Goal: Information Seeking & Learning: Learn about a topic

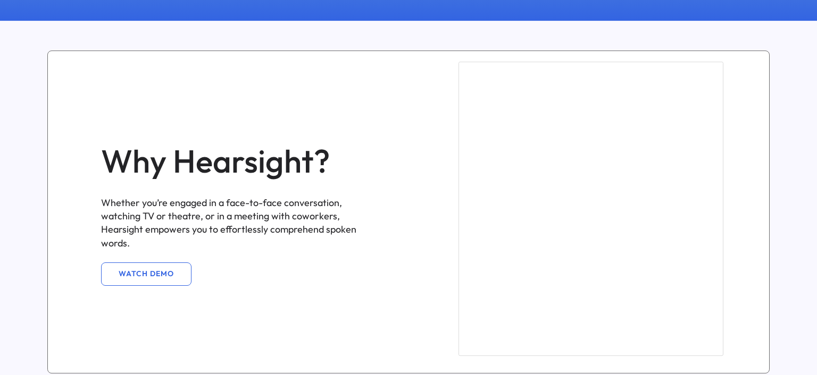
scroll to position [681, 0]
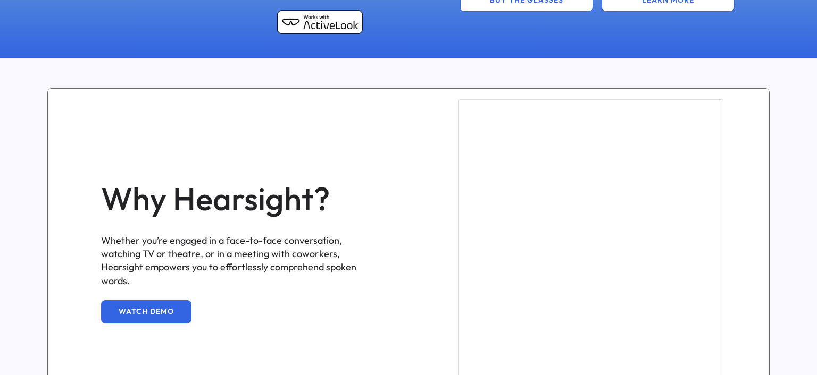
click at [170, 306] on button "WATCH DEMO" at bounding box center [146, 312] width 90 height 23
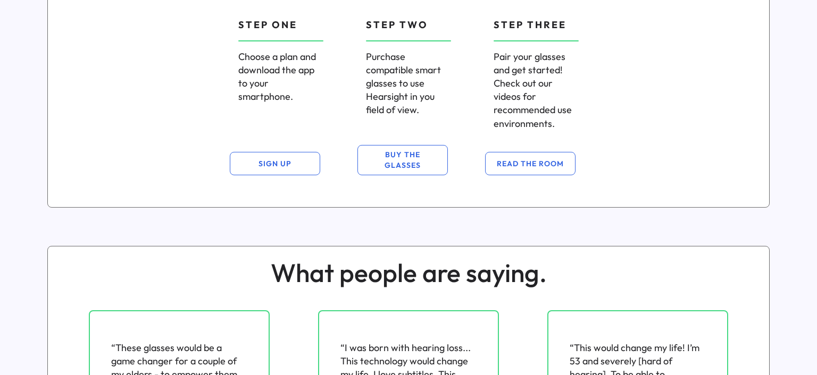
scroll to position [1243, 0]
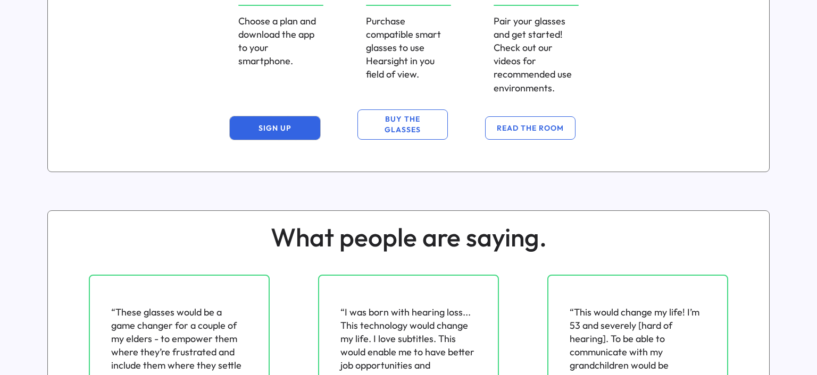
click at [301, 130] on button "SIGN UP" at bounding box center [275, 127] width 90 height 23
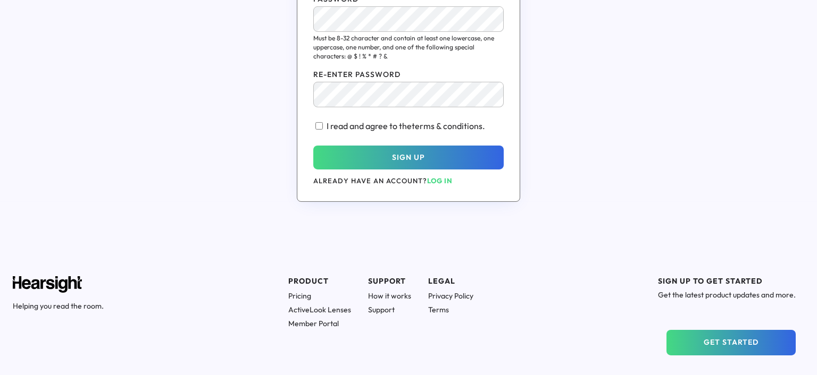
scroll to position [366, 0]
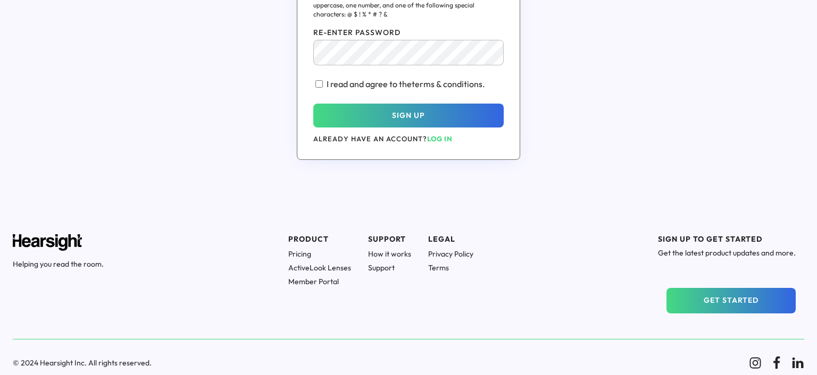
click at [304, 252] on h1 "Pricing" at bounding box center [319, 254] width 63 height 10
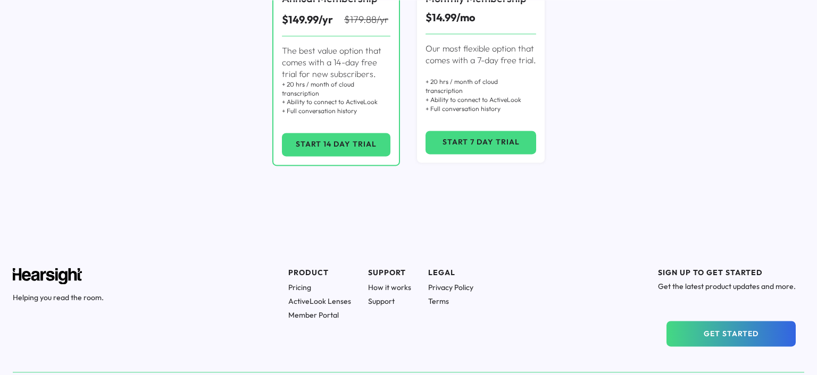
scroll to position [313, 0]
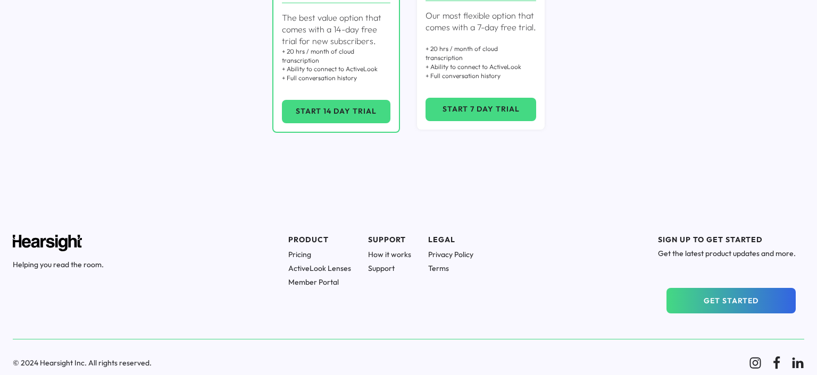
click at [338, 268] on h1 "ActiveLook Lenses" at bounding box center [319, 269] width 63 height 10
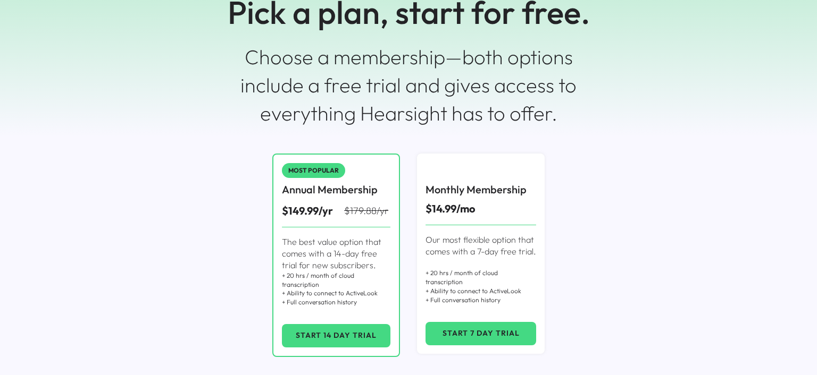
scroll to position [0, 0]
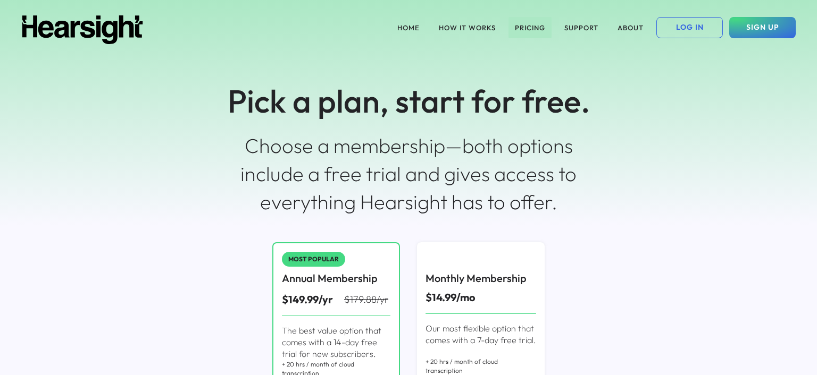
click at [527, 27] on button "PRICING" at bounding box center [529, 27] width 43 height 21
click at [633, 24] on button "ABOUT" at bounding box center [630, 27] width 39 height 21
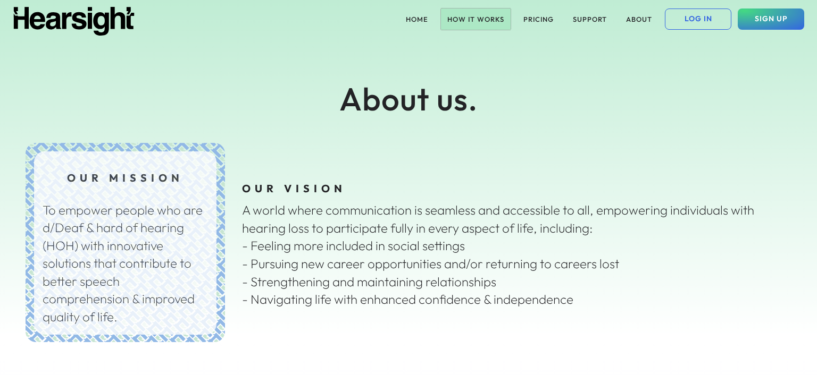
click at [461, 18] on button "HOW IT WORKS" at bounding box center [476, 19] width 70 height 21
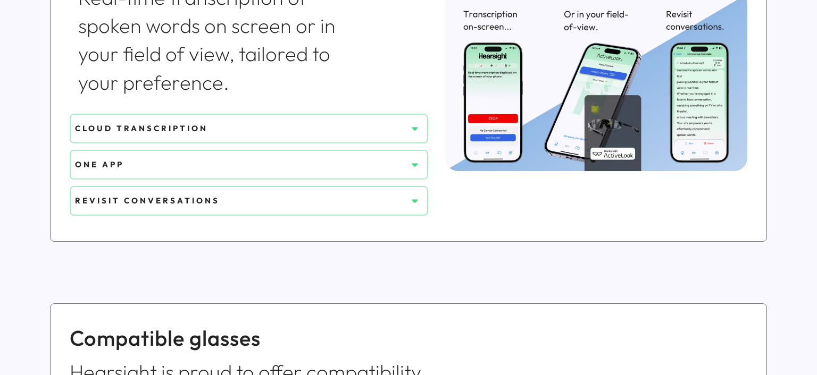
scroll to position [505, 0]
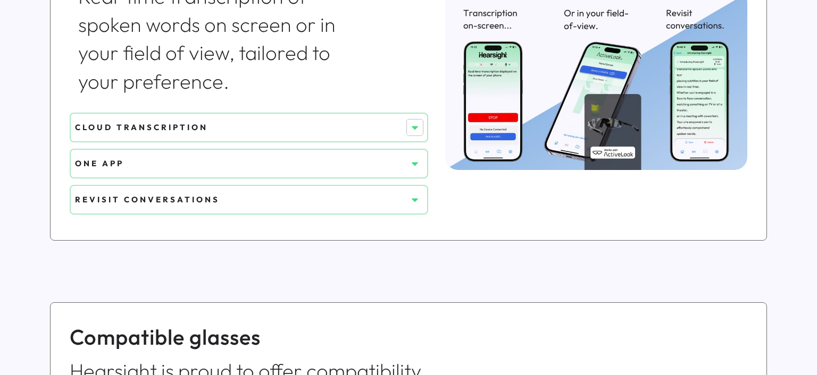
click at [415, 128] on use at bounding box center [415, 128] width 6 height 4
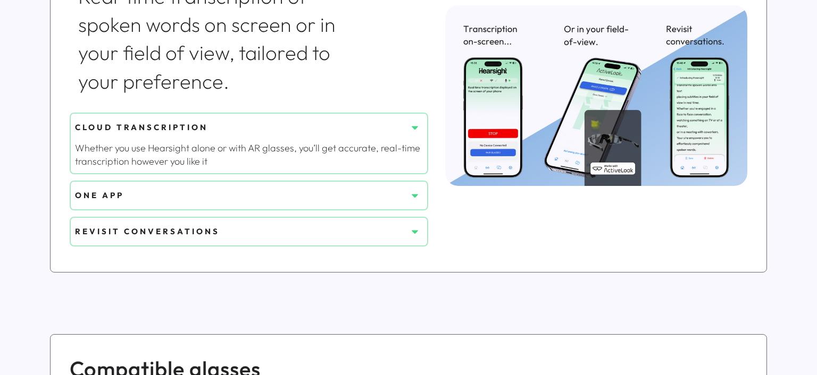
click at [412, 195] on icon at bounding box center [415, 195] width 11 height 11
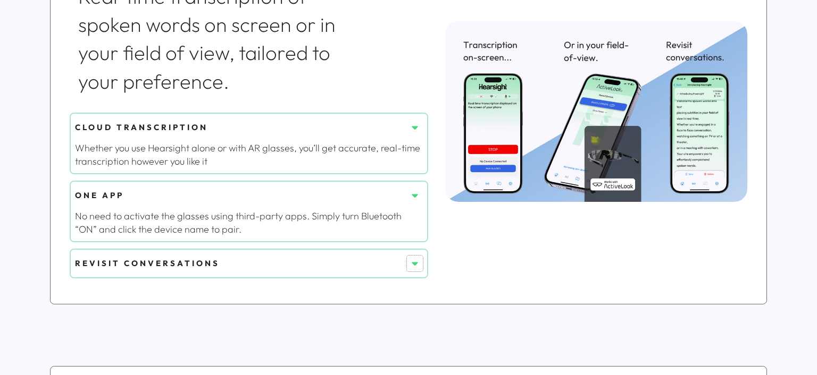
click at [414, 264] on icon at bounding box center [415, 263] width 11 height 11
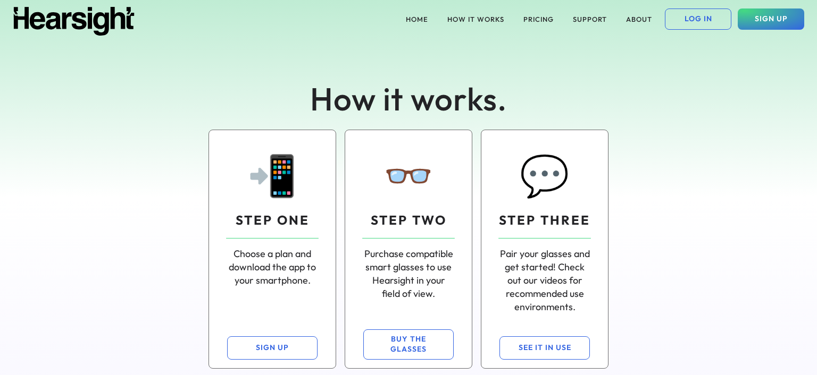
scroll to position [56, 0]
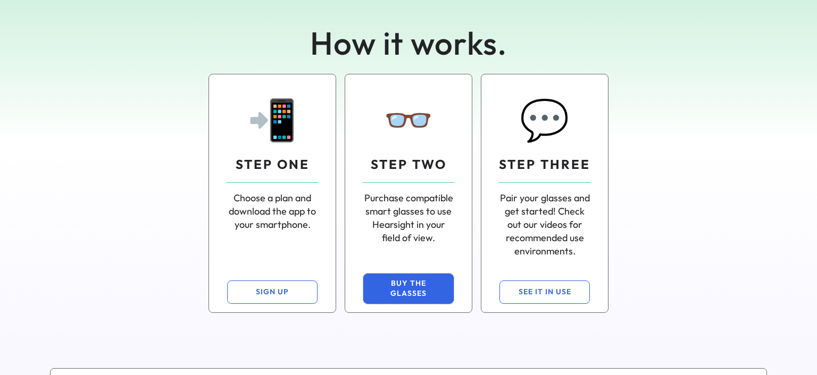
click at [433, 296] on button "BUY THE GLASSES" at bounding box center [408, 289] width 90 height 30
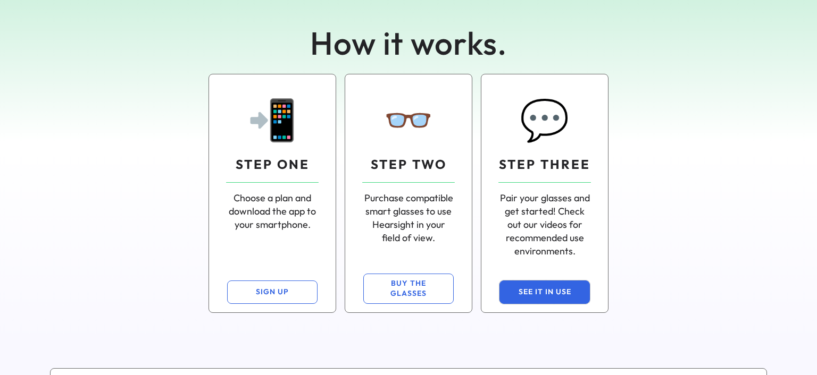
click at [561, 290] on button "SEE IT IN USE" at bounding box center [544, 292] width 90 height 23
